Goal: Task Accomplishment & Management: Use online tool/utility

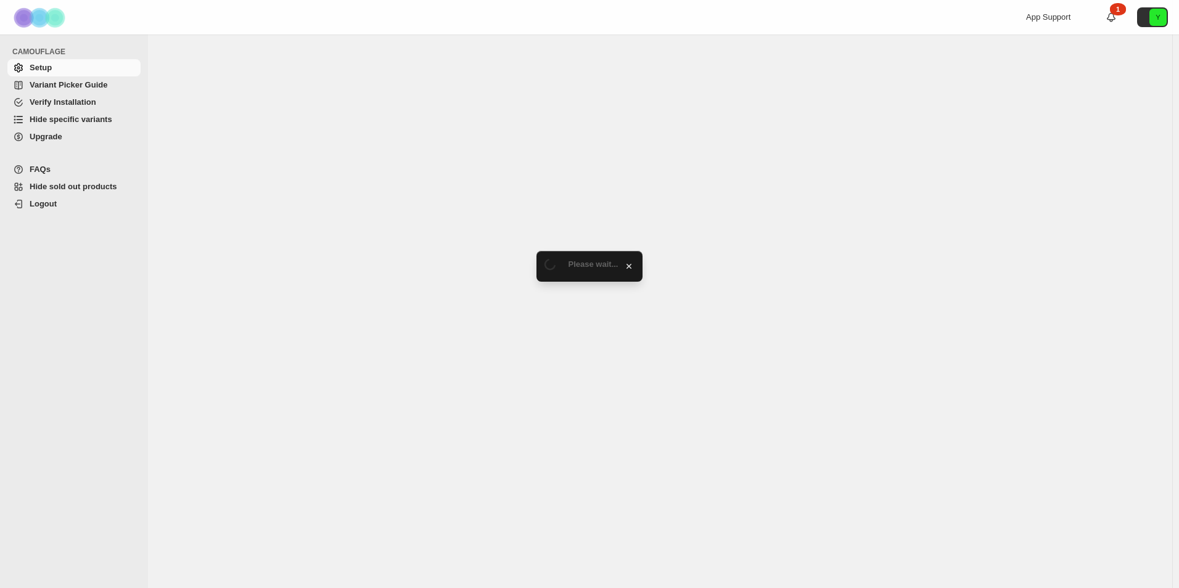
select select "******"
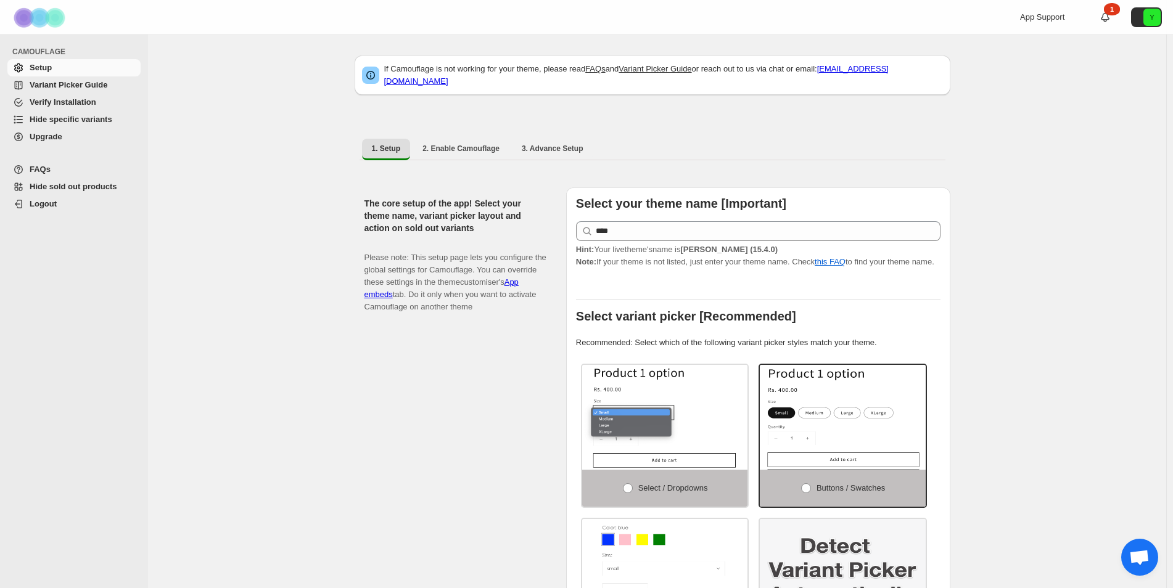
click at [91, 120] on span "Hide specific variants" at bounding box center [71, 119] width 83 height 9
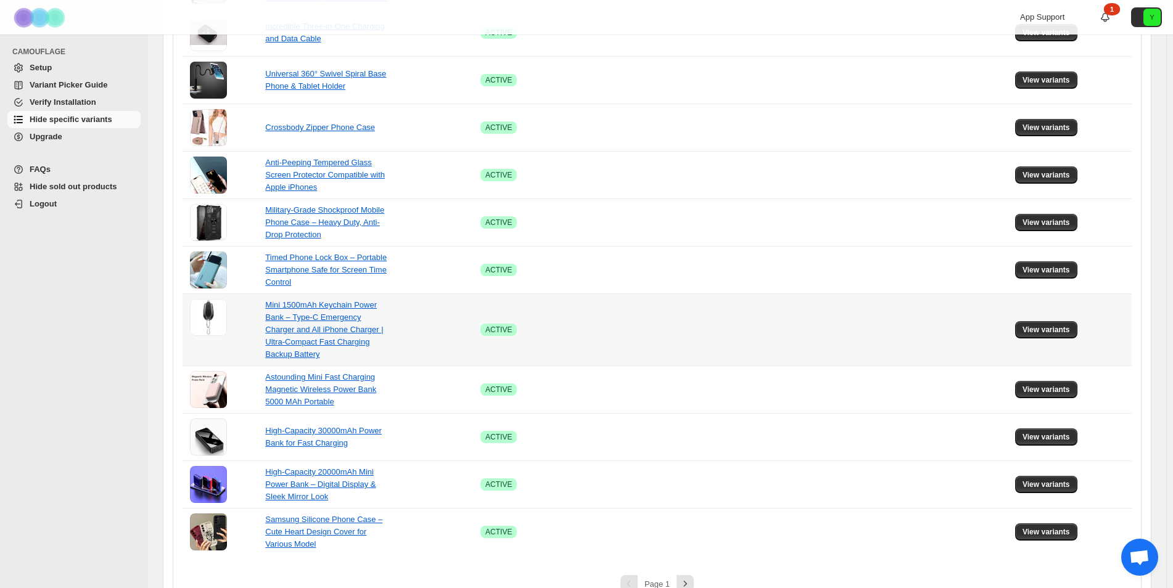
scroll to position [702, 0]
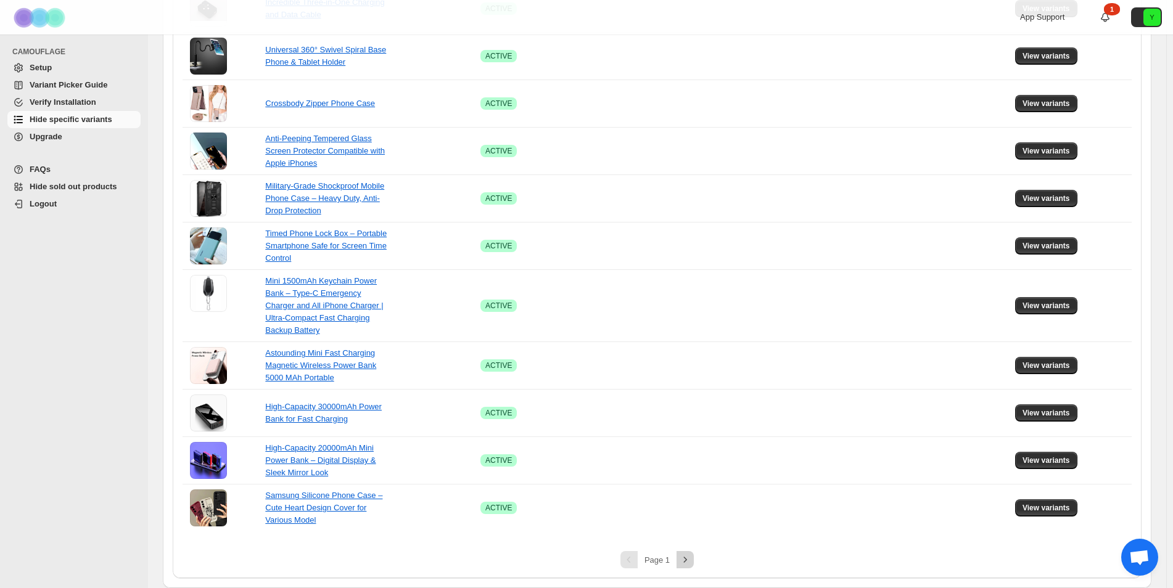
click at [683, 559] on icon "Next" at bounding box center [685, 560] width 12 height 12
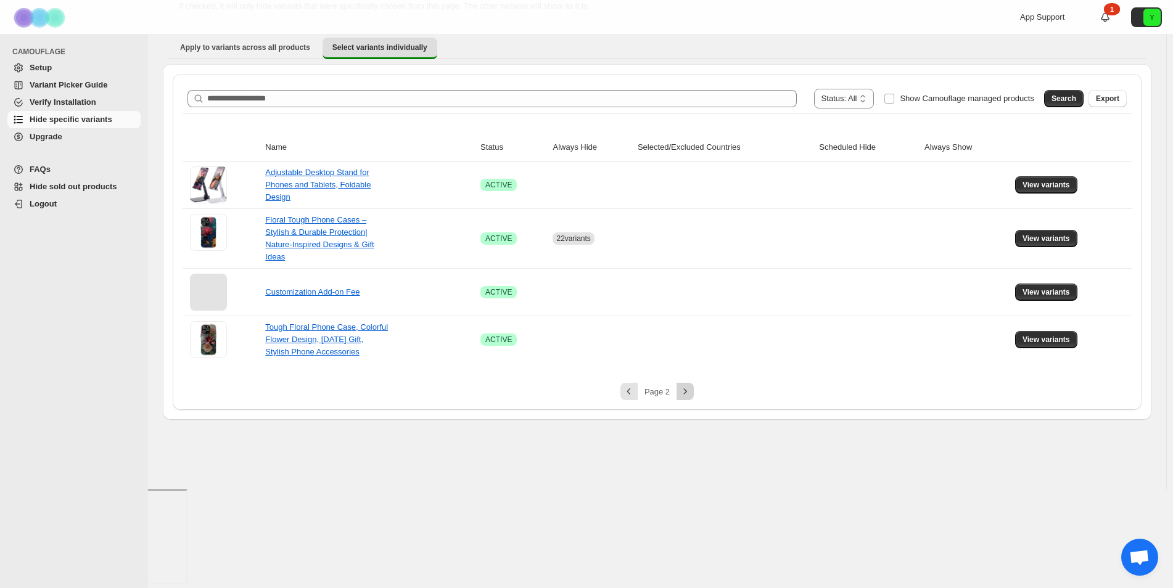
scroll to position [0, 0]
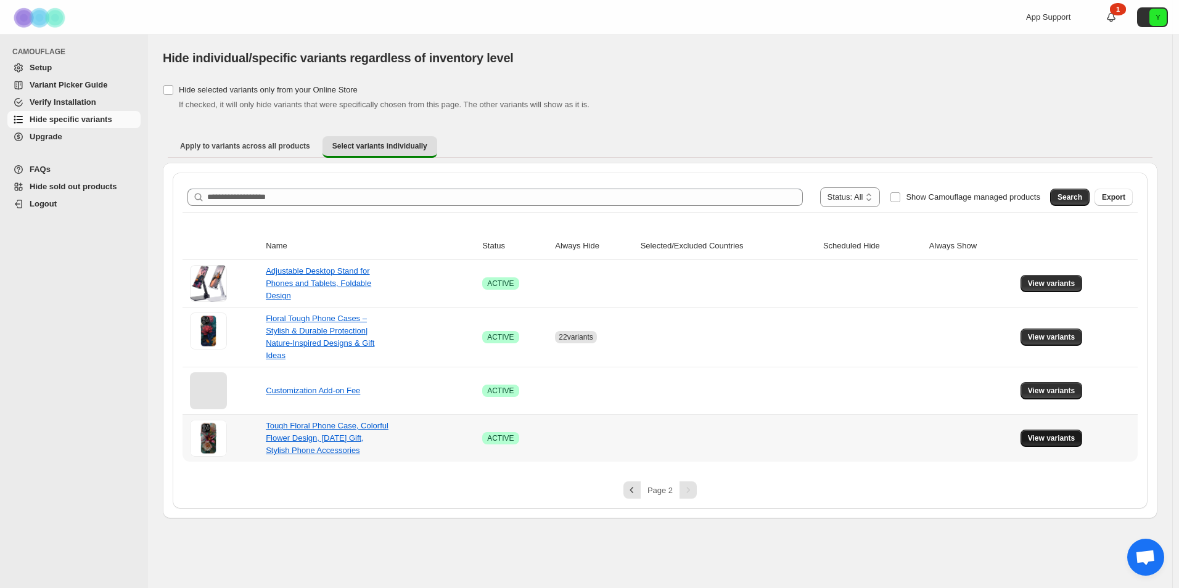
click at [1035, 433] on span "View variants" at bounding box center [1051, 438] width 47 height 10
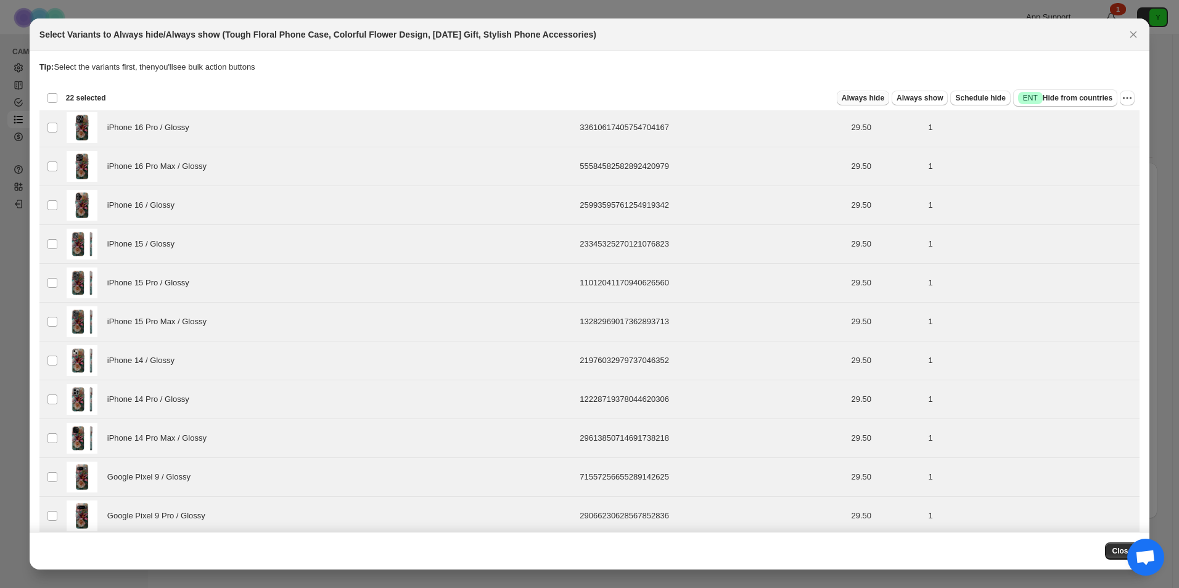
click at [877, 97] on span "Always hide" at bounding box center [863, 98] width 43 height 10
